Goal: Task Accomplishment & Management: Manage account settings

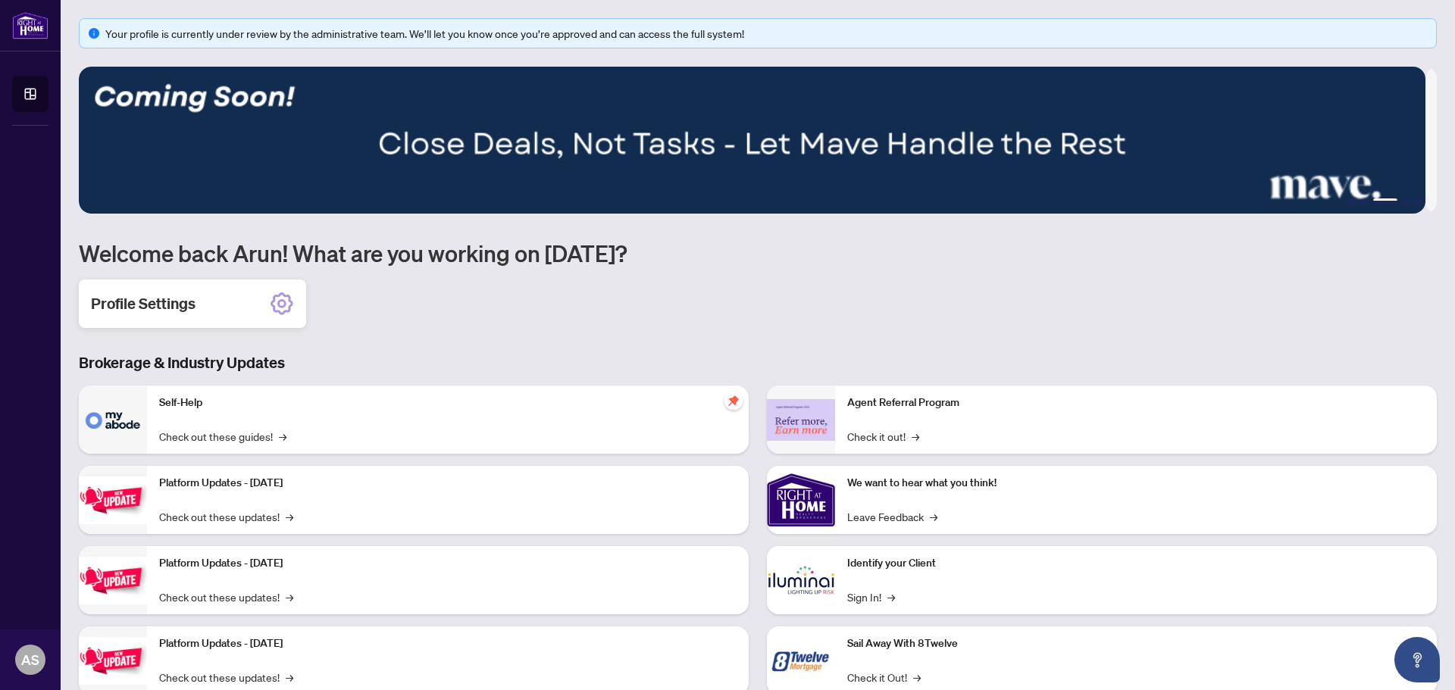
click at [275, 297] on icon at bounding box center [281, 304] width 23 height 23
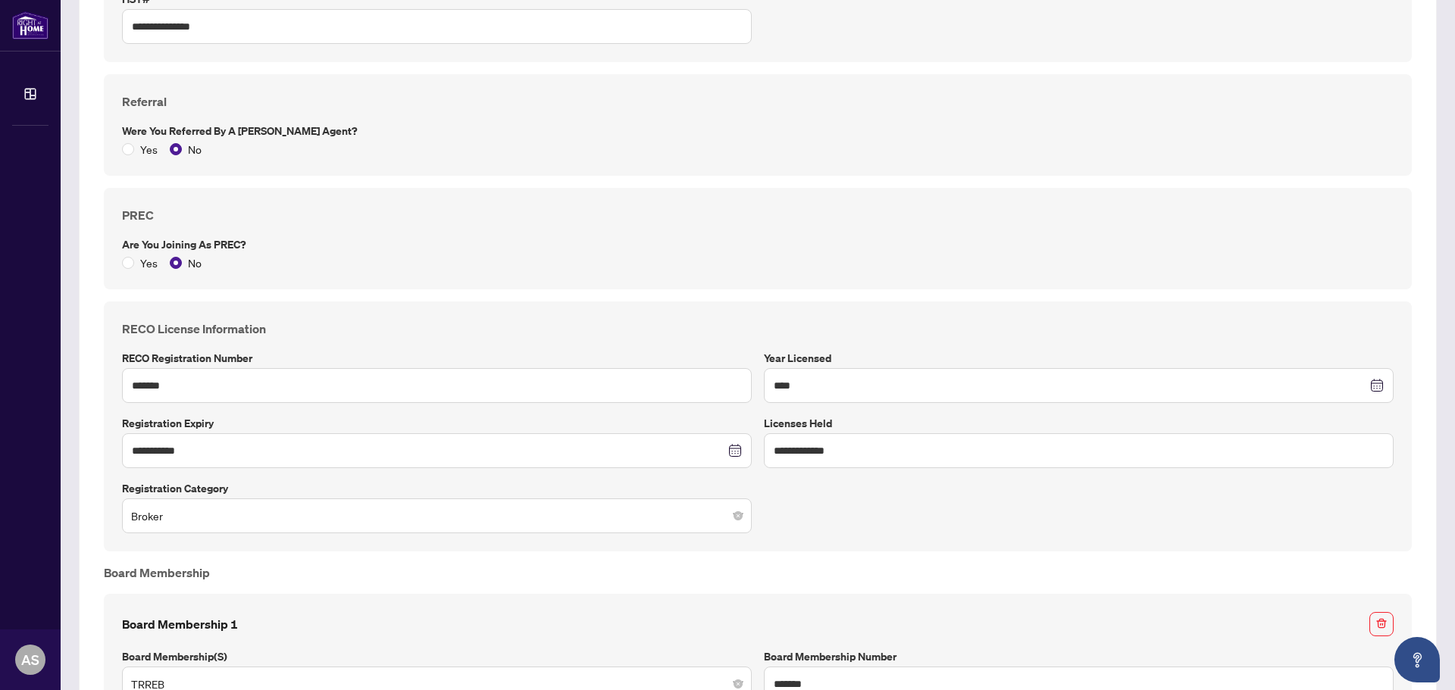
scroll to position [606, 0]
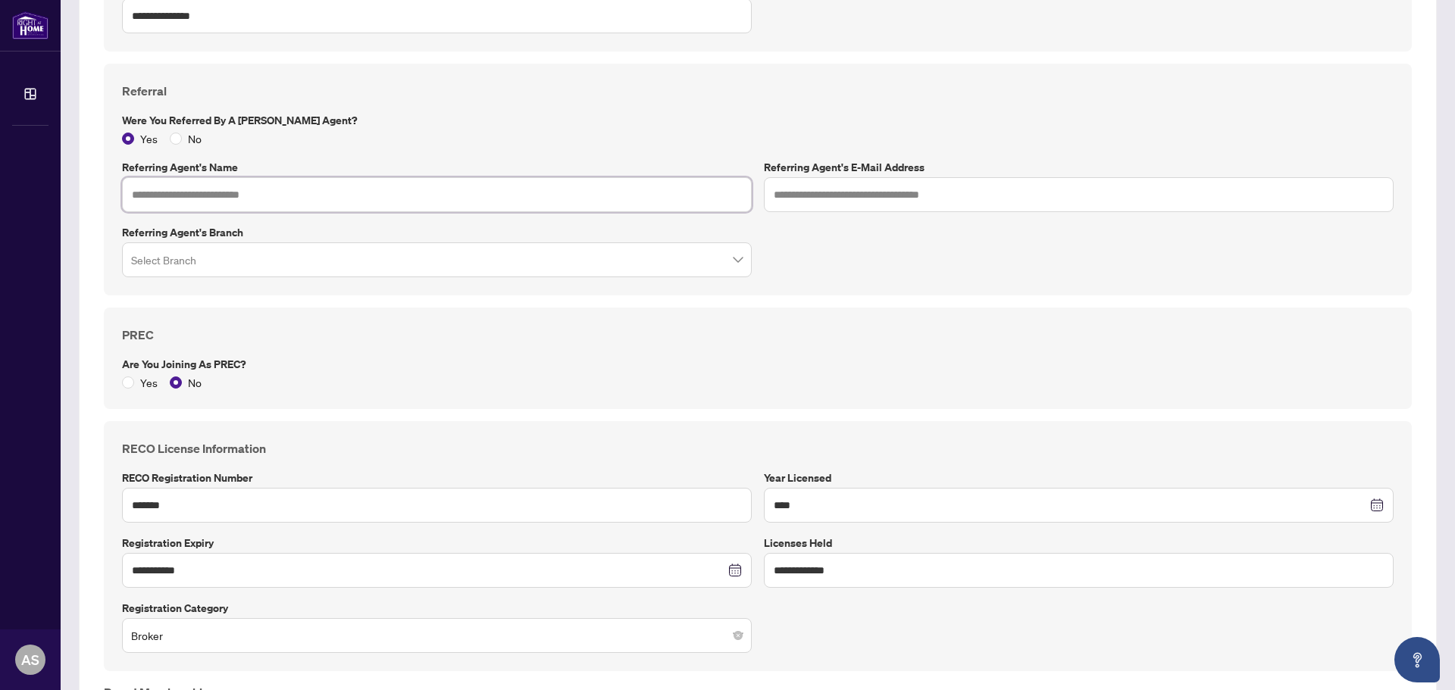
click at [360, 198] on input "text" at bounding box center [437, 194] width 630 height 35
type input "**********"
click at [773, 196] on input "text" at bounding box center [1079, 194] width 630 height 35
type input "**********"
click at [311, 264] on input "search" at bounding box center [430, 261] width 598 height 33
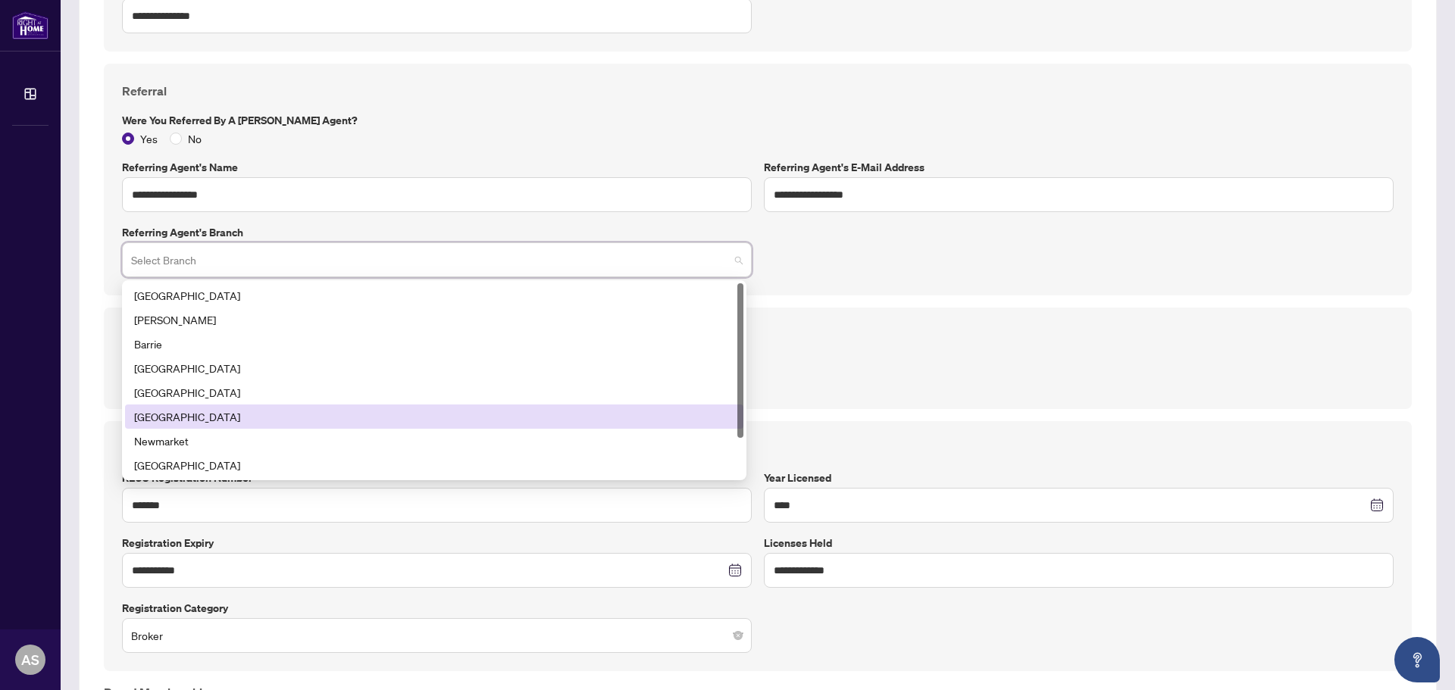
click at [268, 420] on div "[GEOGRAPHIC_DATA]" at bounding box center [434, 416] width 600 height 17
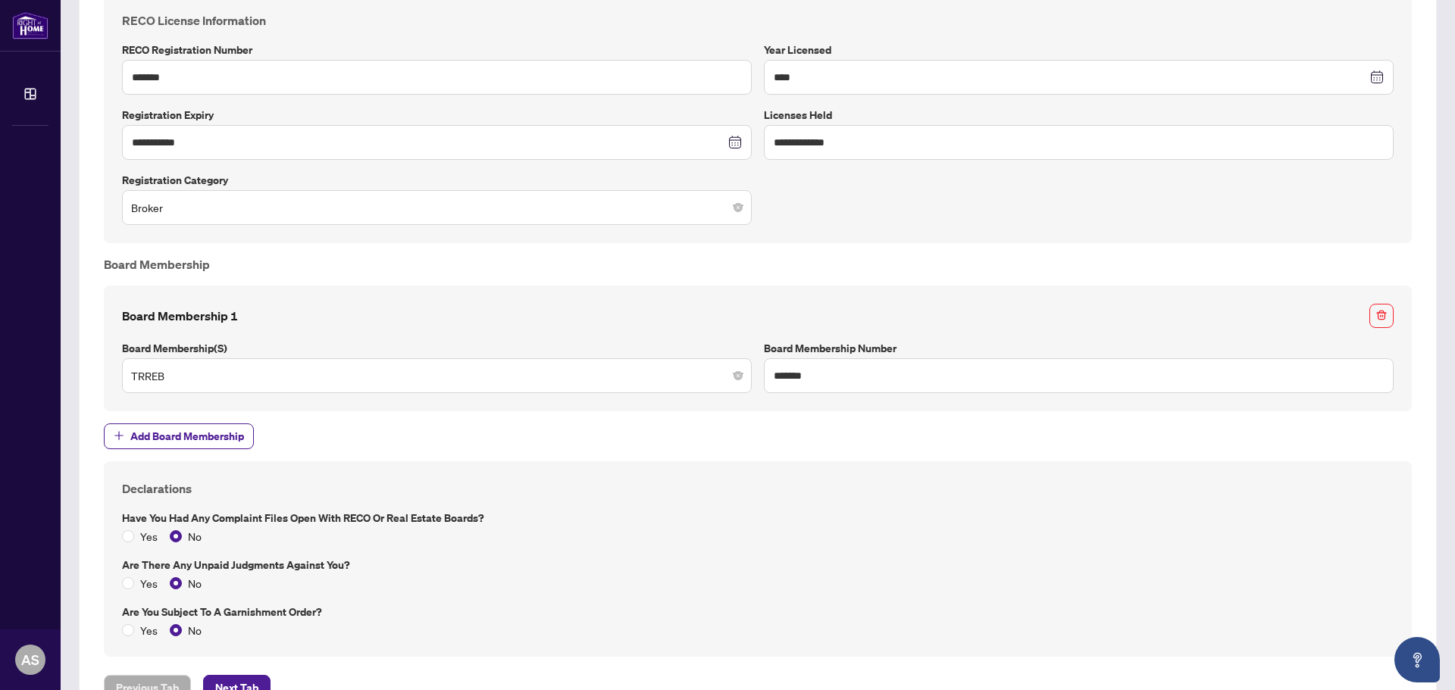
scroll to position [1087, 0]
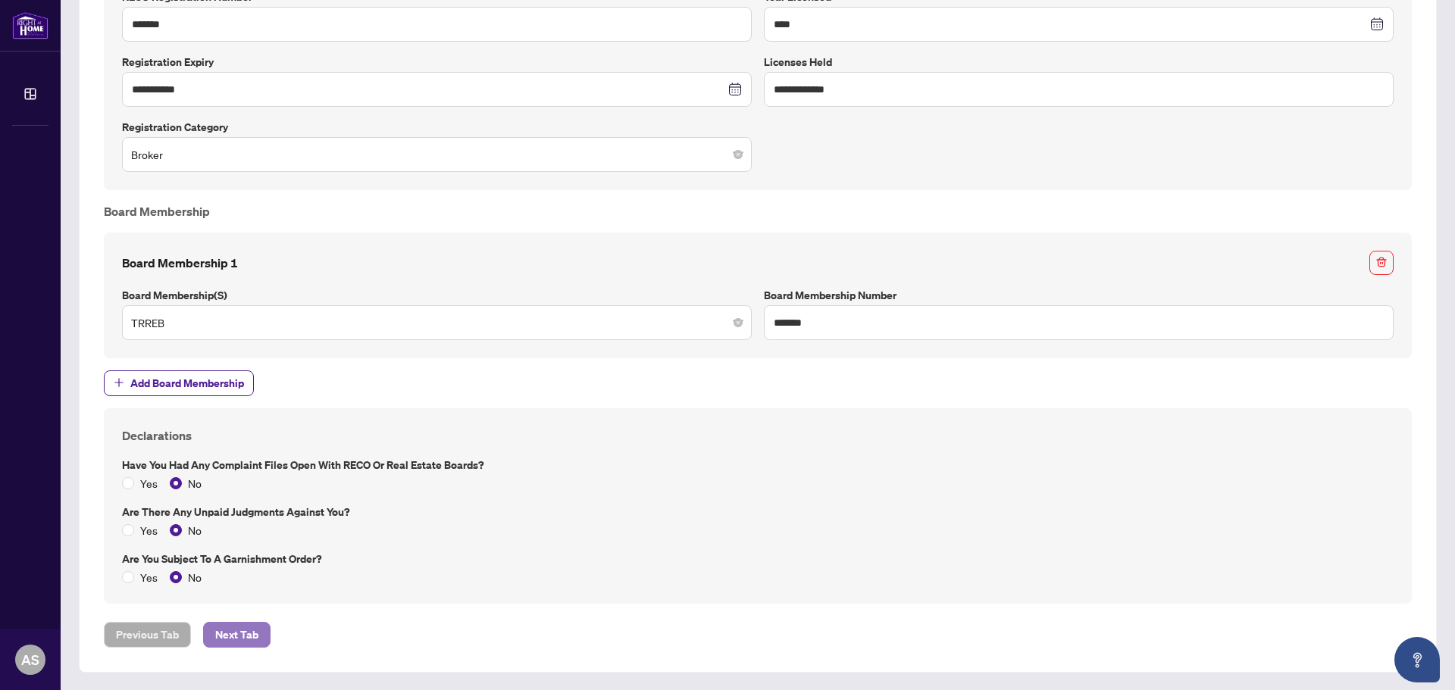
click at [250, 637] on span "Next Tab" at bounding box center [236, 635] width 43 height 24
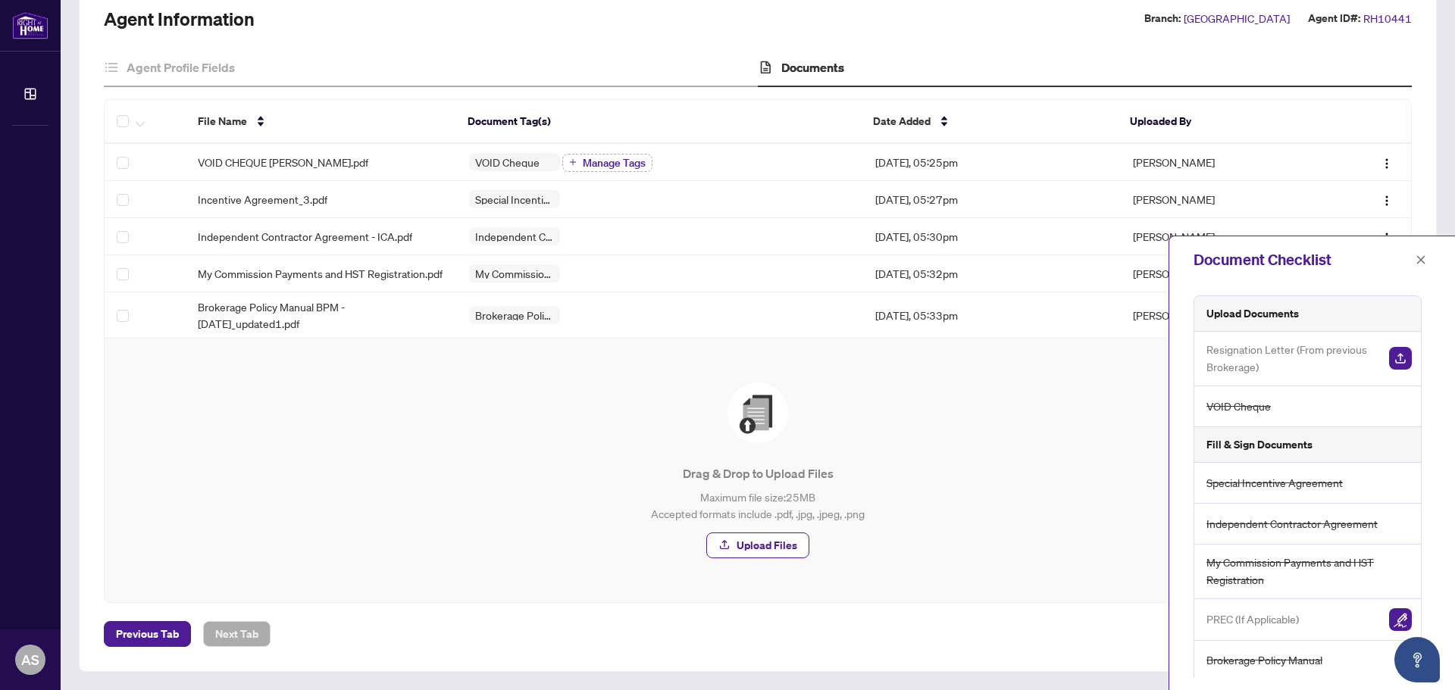
scroll to position [118, 0]
click at [1421, 258] on icon "close" at bounding box center [1420, 260] width 11 height 11
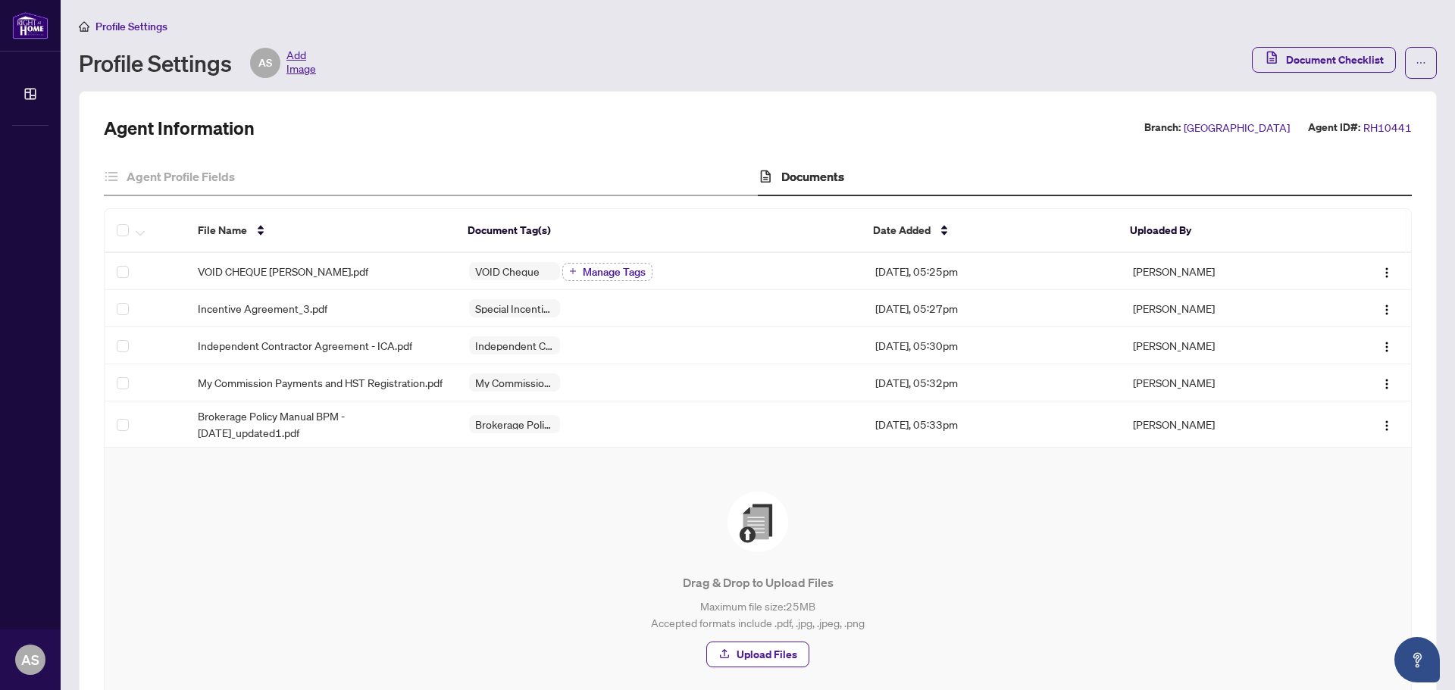
scroll to position [0, 0]
click at [305, 73] on span "Add Image" at bounding box center [301, 63] width 30 height 30
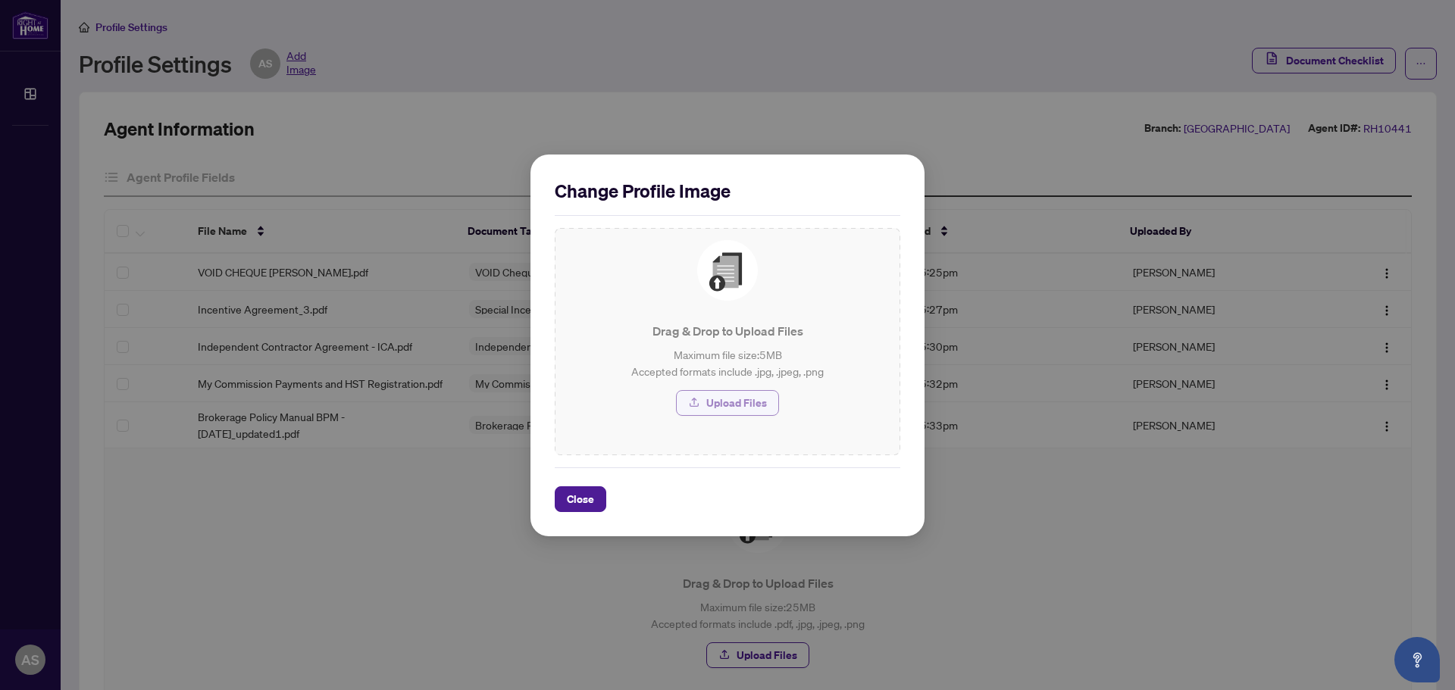
click at [716, 396] on span "Upload Files" at bounding box center [736, 403] width 61 height 24
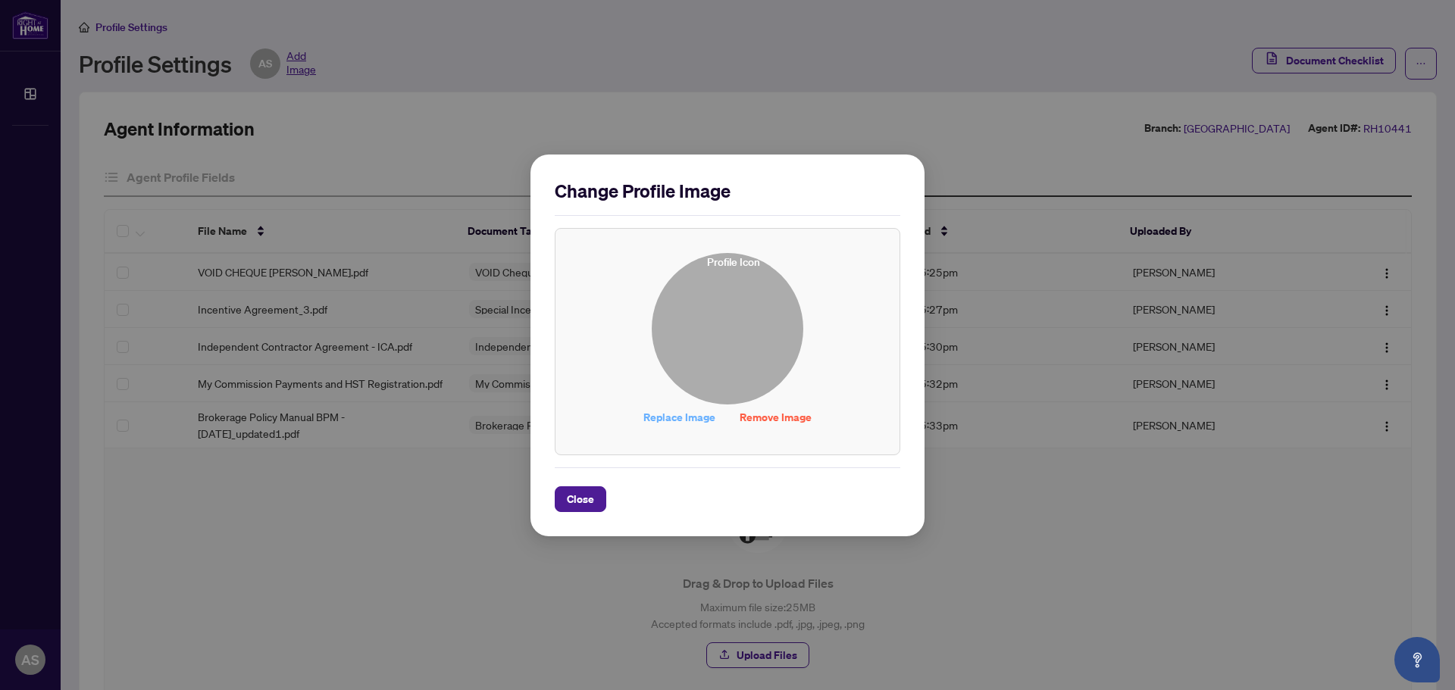
click at [674, 419] on span "Replace Image" at bounding box center [679, 417] width 72 height 24
click at [583, 506] on span "Close" at bounding box center [580, 499] width 27 height 24
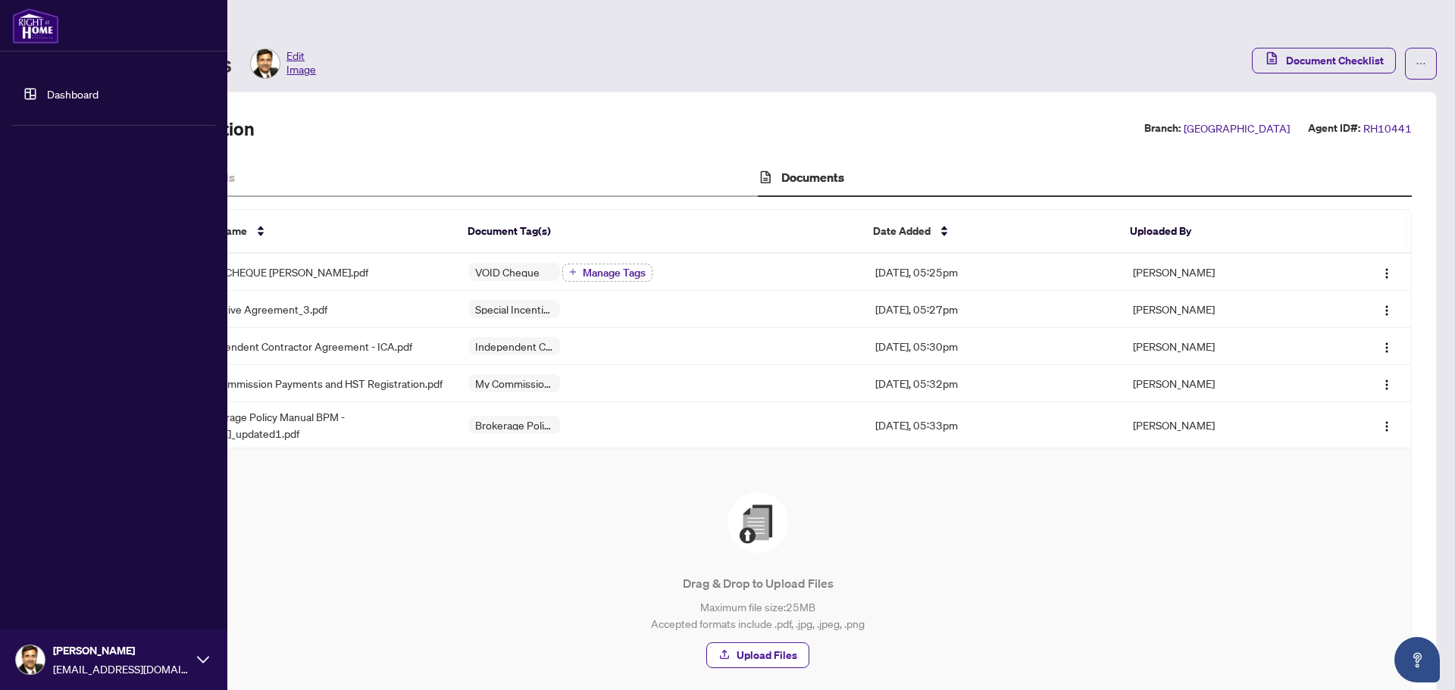
click at [70, 93] on link "Dashboard" at bounding box center [73, 94] width 52 height 14
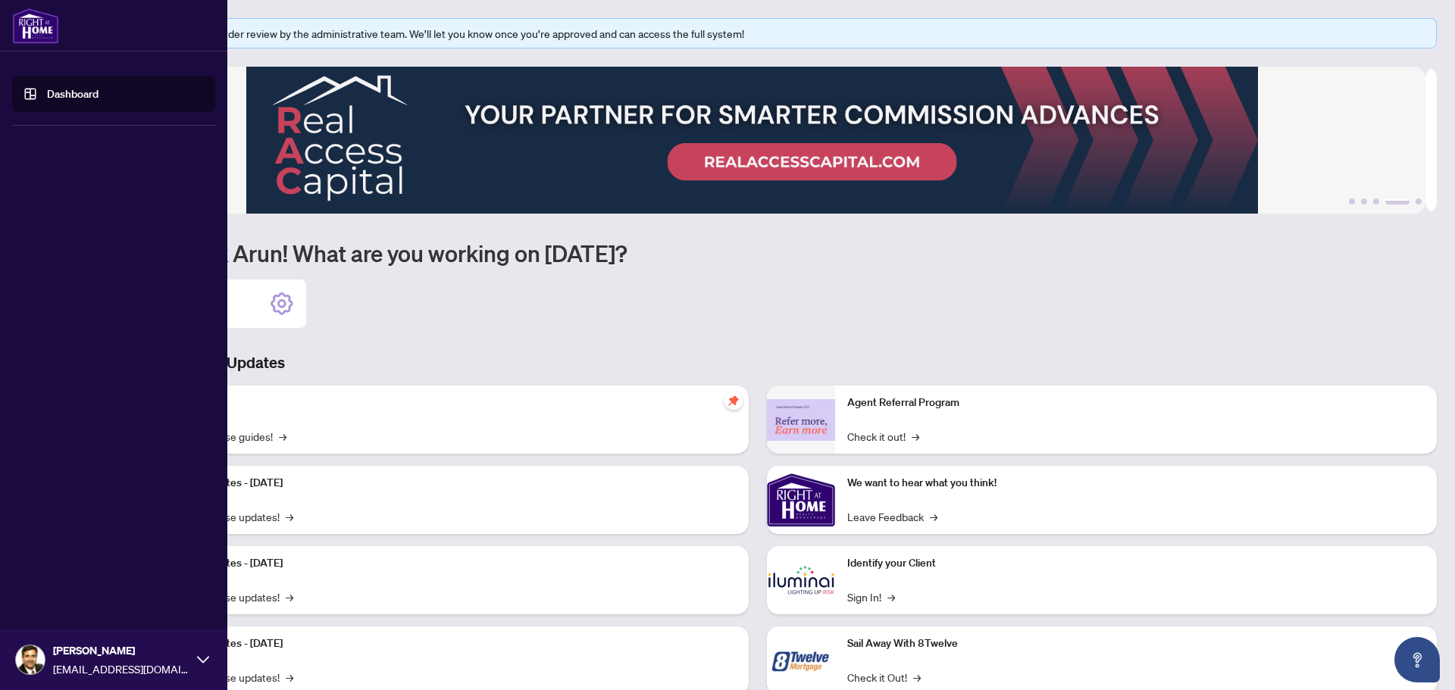
click at [33, 33] on img at bounding box center [35, 26] width 47 height 36
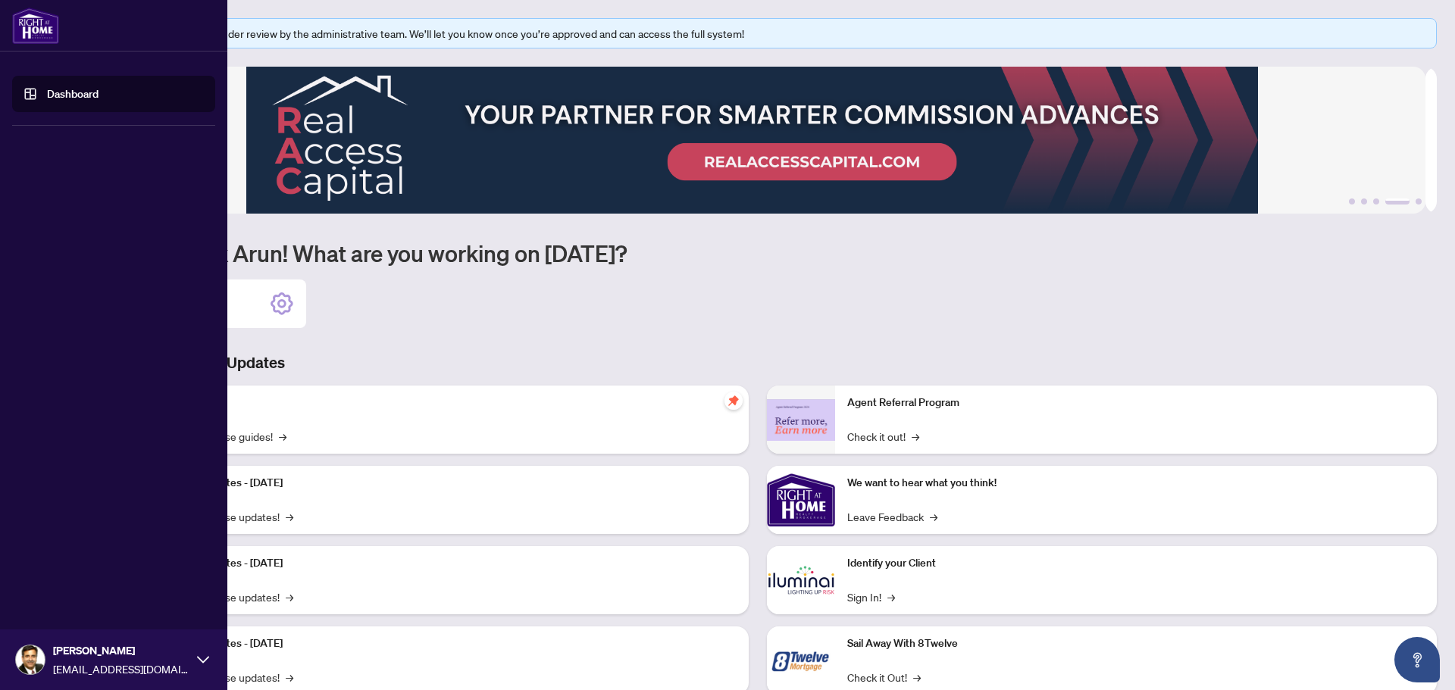
click at [33, 33] on img at bounding box center [35, 26] width 47 height 36
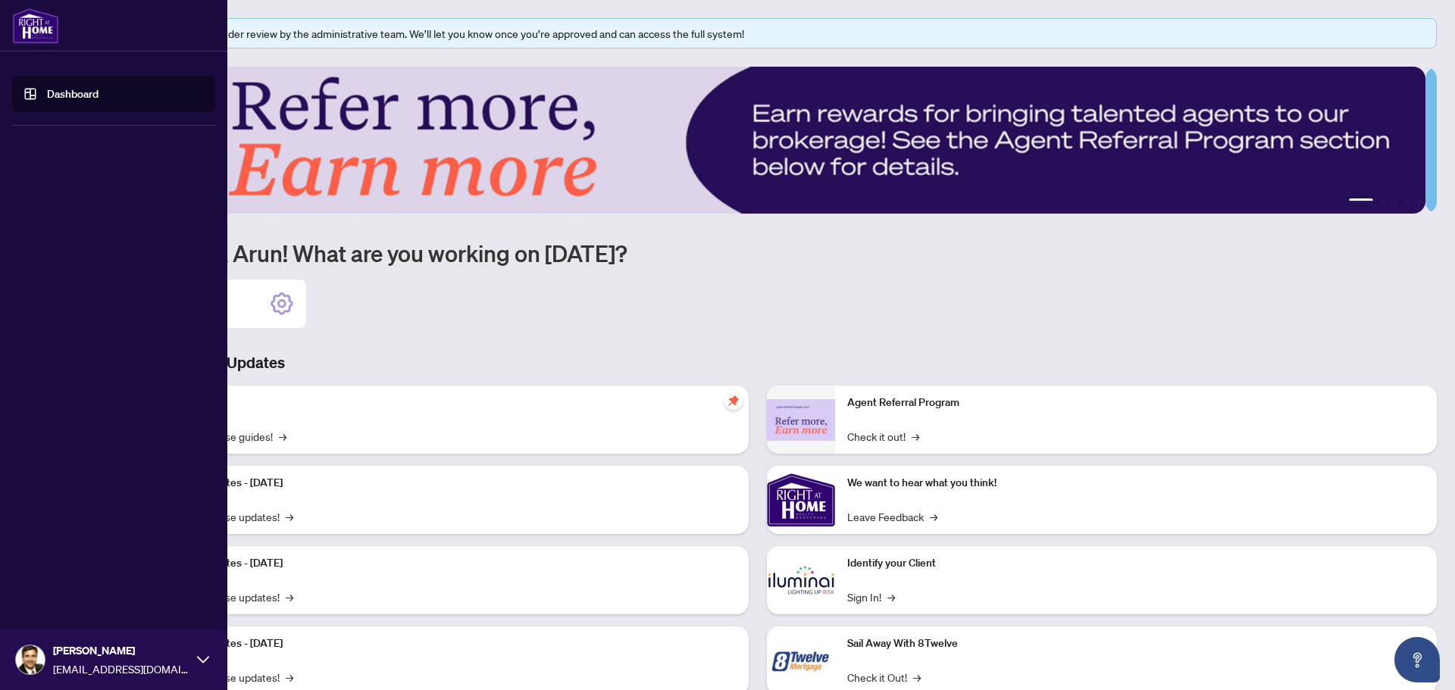
click at [67, 98] on link "Dashboard" at bounding box center [73, 94] width 52 height 14
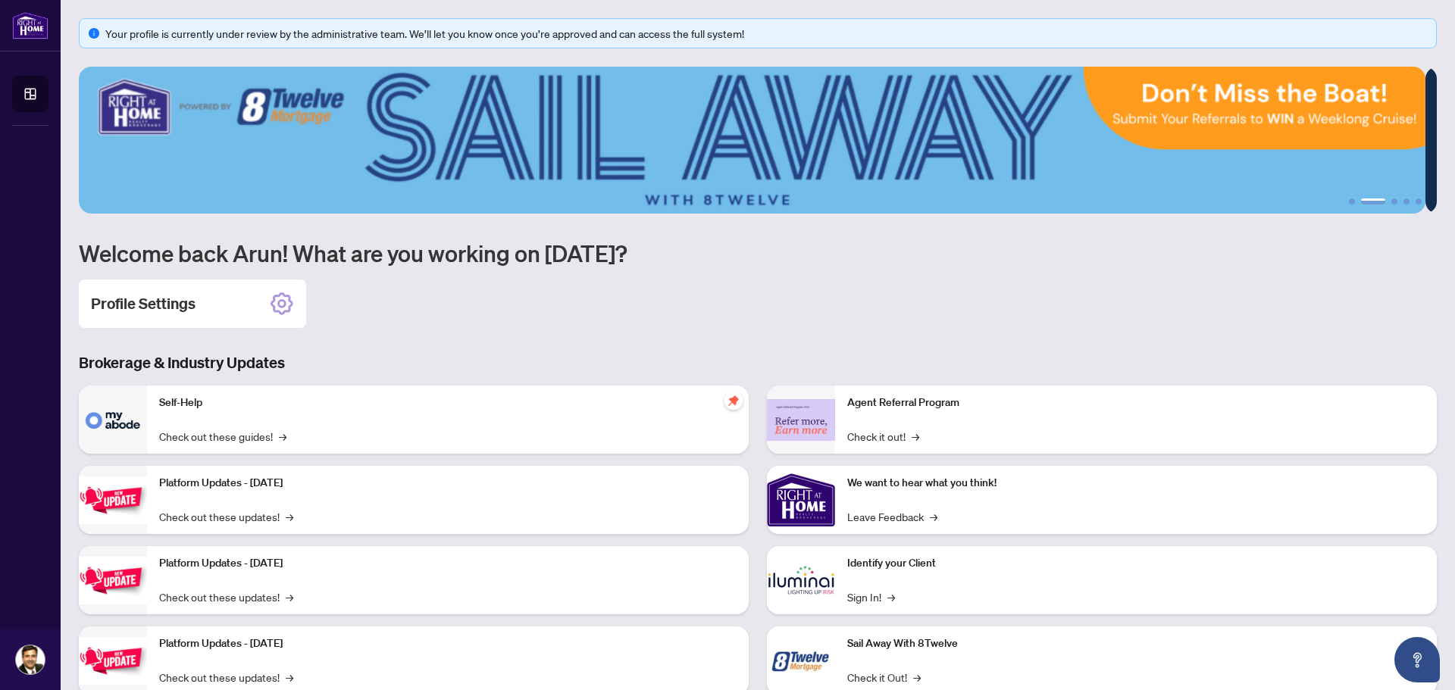
click at [800, 509] on img at bounding box center [801, 500] width 68 height 68
click at [867, 483] on p "We want to hear what you think!" at bounding box center [1135, 483] width 577 height 17
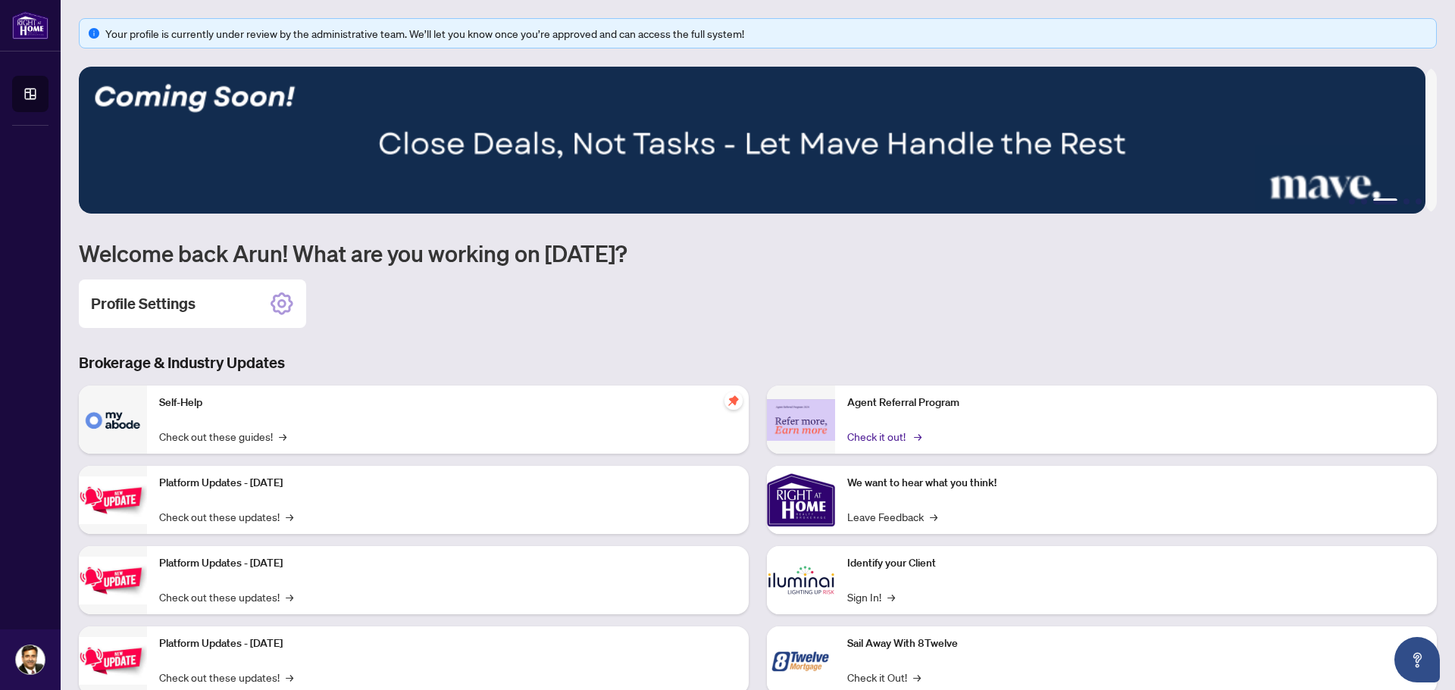
click at [863, 433] on link "Check it out! →" at bounding box center [883, 436] width 72 height 17
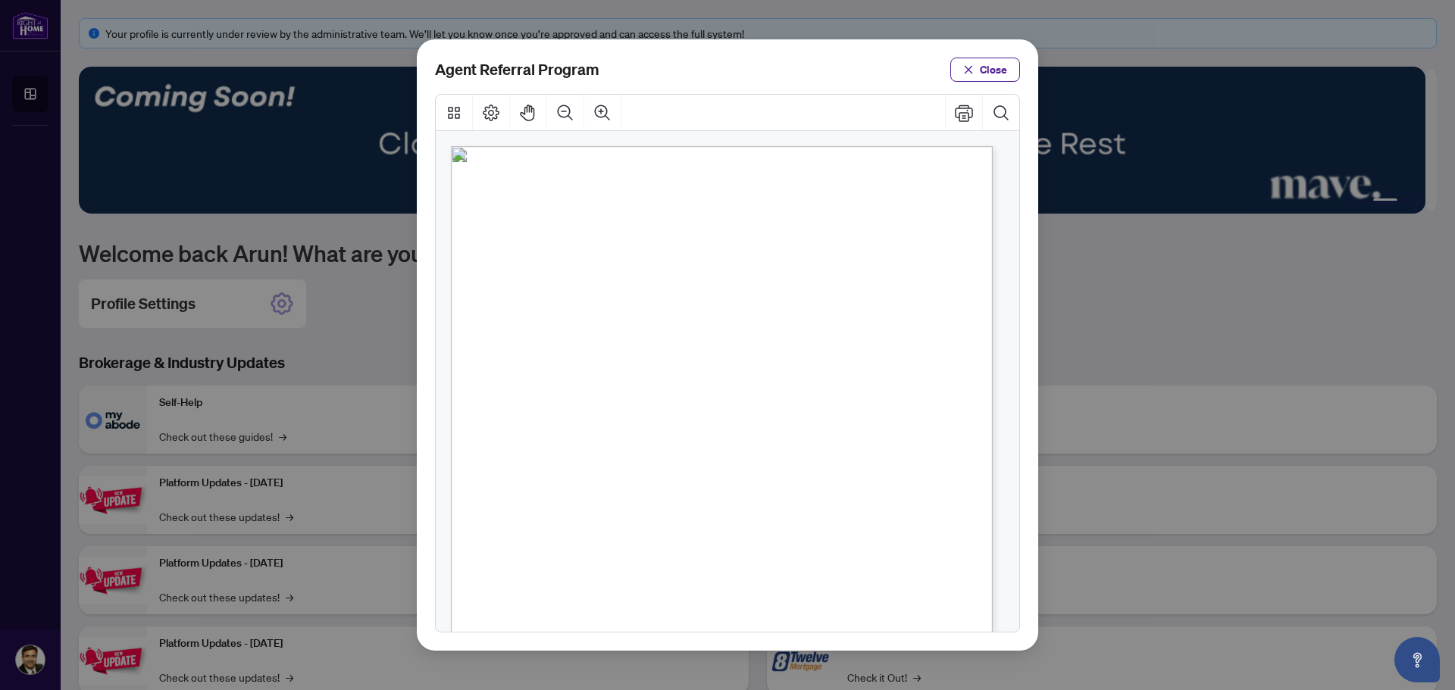
drag, startPoint x: 564, startPoint y: 262, endPoint x: 688, endPoint y: 200, distance: 138.2
click at [565, 261] on img "Page 1" at bounding box center [558, 246] width 95 height 74
click at [992, 64] on span "Close" at bounding box center [993, 70] width 27 height 24
